Goal: Information Seeking & Learning: Check status

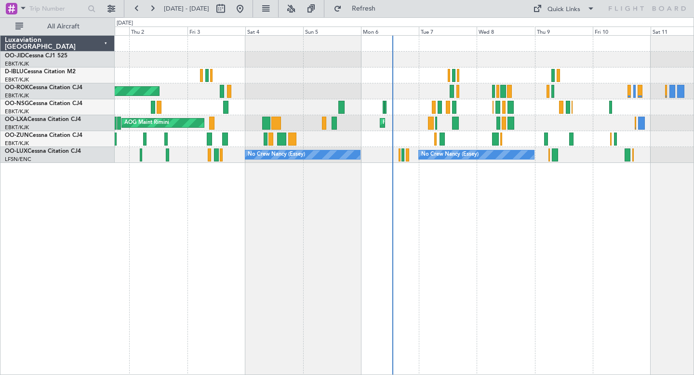
click at [495, 121] on div "Planned Maint Kortrijk-Wevelgem AOG Maint Rimini" at bounding box center [404, 123] width 579 height 16
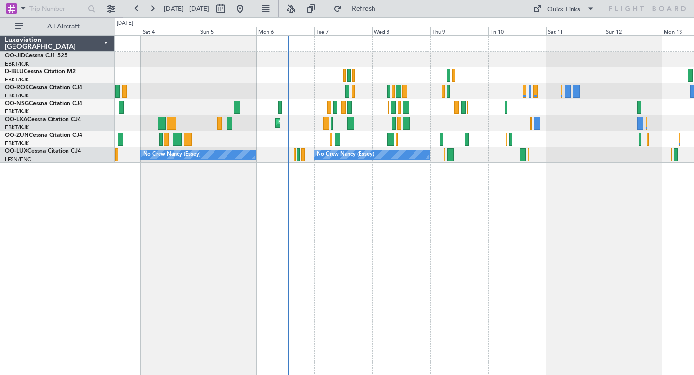
click at [577, 78] on div "No Crew Kortrijk-[GEOGRAPHIC_DATA]" at bounding box center [404, 75] width 579 height 16
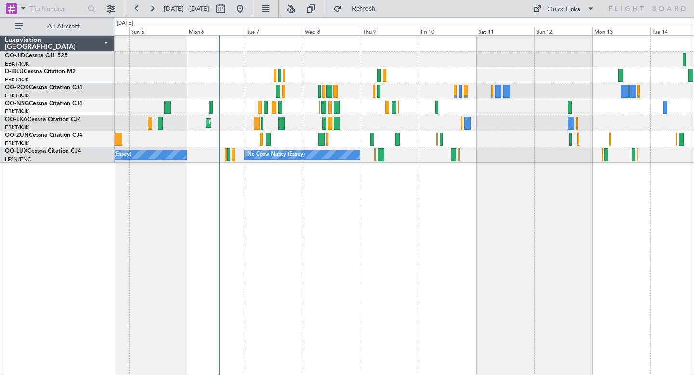
click at [492, 85] on div "No Crew Kortrijk-[GEOGRAPHIC_DATA] AOG Maint [GEOGRAPHIC_DATA]-[GEOGRAPHIC_DATA…" at bounding box center [404, 99] width 579 height 127
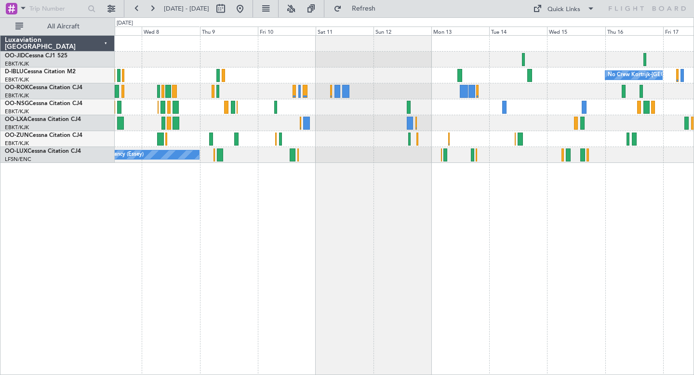
click at [481, 138] on div at bounding box center [404, 139] width 579 height 16
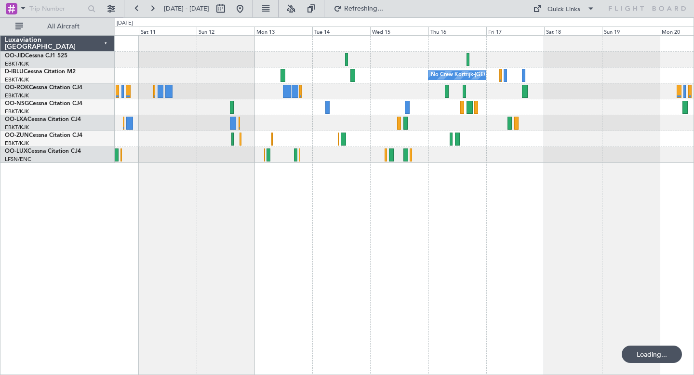
click at [421, 115] on div "No Crew Kortrijk-Wevelgem No Crew Nancy (Essey)" at bounding box center [404, 99] width 579 height 127
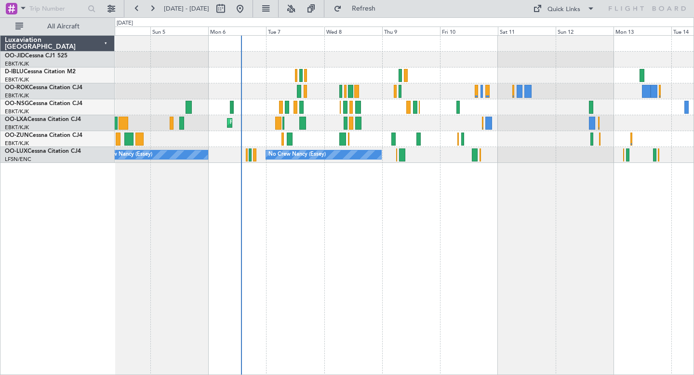
click at [480, 174] on div "No Crew Kortrijk-[GEOGRAPHIC_DATA] AOG Maint [GEOGRAPHIC_DATA]-[GEOGRAPHIC_DATA…" at bounding box center [404, 205] width 579 height 340
